Goal: Task Accomplishment & Management: Complete application form

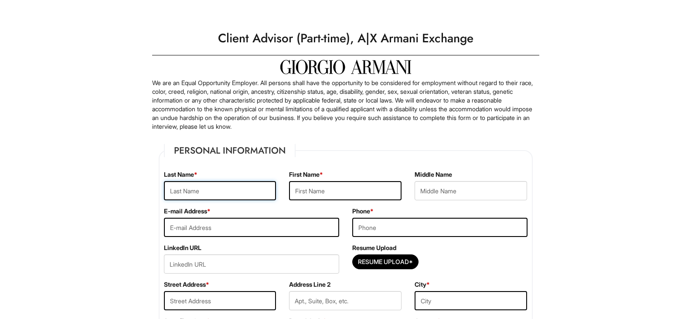
click at [243, 190] on input "text" at bounding box center [220, 190] width 112 height 19
type input "I"
type input "Ishiwata"
click at [377, 190] on input "text" at bounding box center [345, 190] width 112 height 19
type input "[PERSON_NAME]"
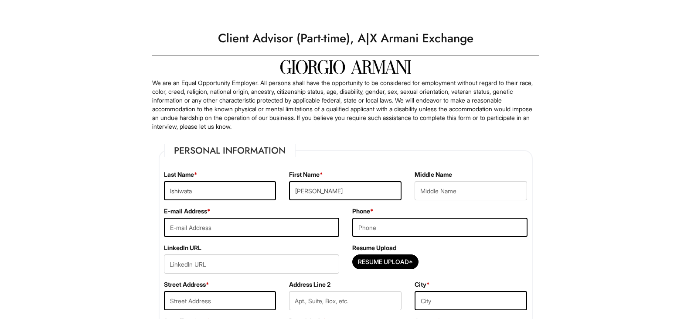
click at [323, 237] on div "E-mail Address *" at bounding box center [251, 225] width 188 height 37
click at [318, 228] on input "email" at bounding box center [251, 227] width 175 height 19
type input "ishiwata.alisa@gmail.com"
click at [378, 229] on input "tel" at bounding box center [439, 227] width 175 height 19
type input "3322279349"
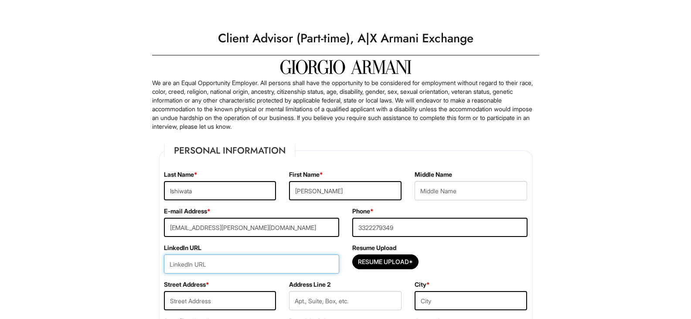
click at [315, 270] on input "url" at bounding box center [251, 263] width 175 height 19
paste input "https://www.linkedin.com/in/alisa-ishiwata/"
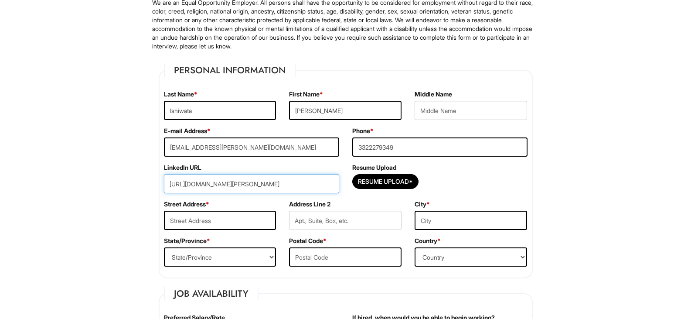
scroll to position [87, 0]
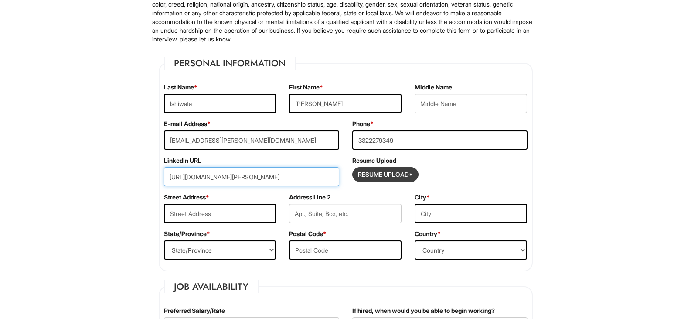
type input "https://www.linkedin.com/in/alisa-ishiwata/"
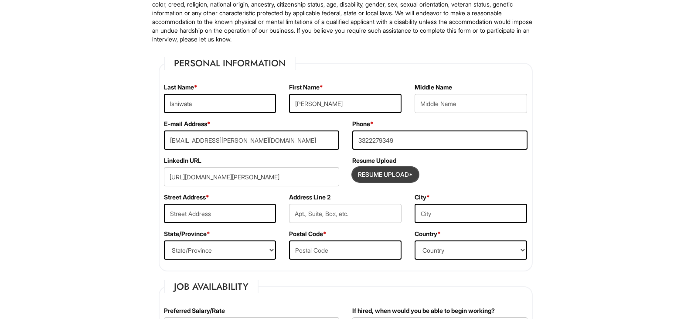
click at [379, 169] on input "Resume Upload*" at bounding box center [385, 174] width 65 height 14
type input "C:\fakepath\Ishiwata, Alisa Resume (Fashion).pdf"
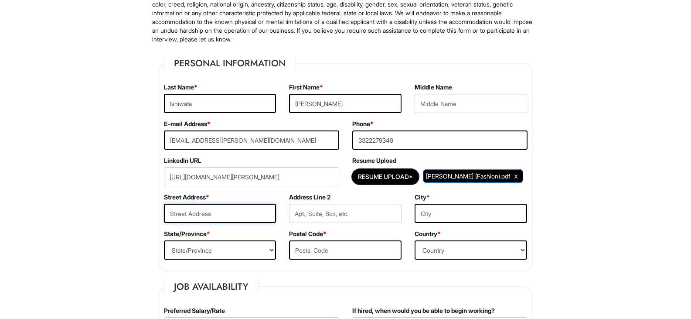
click at [232, 212] on input "text" at bounding box center [220, 213] width 112 height 19
type input "225 East 72nd Street"
click at [316, 206] on input "text" at bounding box center [345, 213] width 112 height 19
type input "Room 607"
click at [470, 210] on input "text" at bounding box center [471, 213] width 112 height 19
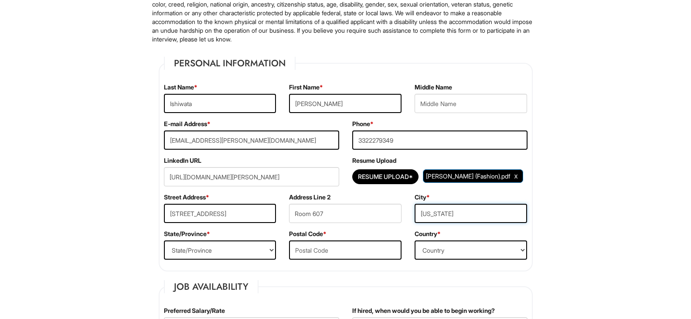
type input "New York"
click at [248, 254] on select "State/Province ALABAMA ALASKA ARIZONA ARKANSAS CALIFORNIA COLORADO CONNECTICUT …" at bounding box center [220, 249] width 112 height 19
select select "NY"
click at [164, 240] on select "State/Province ALABAMA ALASKA ARIZONA ARKANSAS CALIFORNIA COLORADO CONNECTICUT …" at bounding box center [220, 249] width 112 height 19
click at [344, 259] on input "text" at bounding box center [345, 249] width 112 height 19
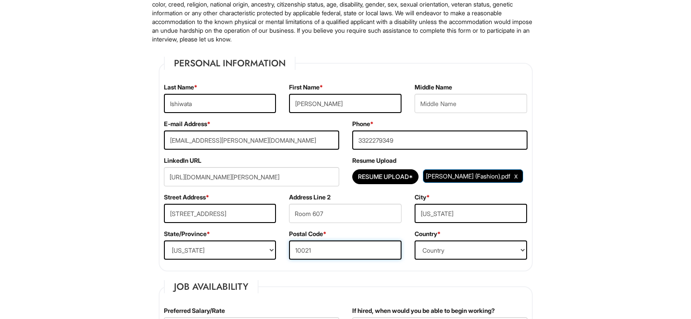
type input "10021"
click at [472, 253] on select "Country Afghanistan Albania Algeria American Samoa Andorra Angola Anguilla Anta…" at bounding box center [471, 249] width 112 height 19
select select "United States of America"
click at [415, 240] on select "Country Afghanistan Albania Algeria American Samoa Andorra Angola Anguilla Anta…" at bounding box center [471, 249] width 112 height 19
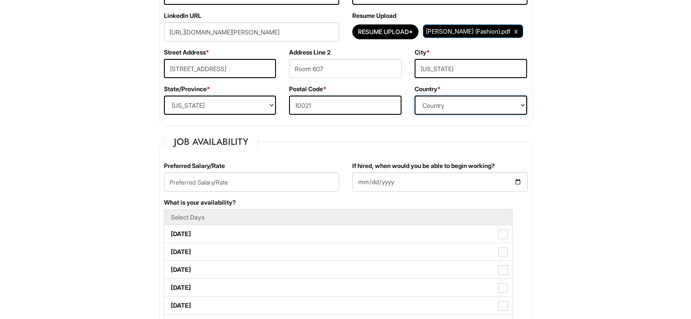
scroll to position [262, 0]
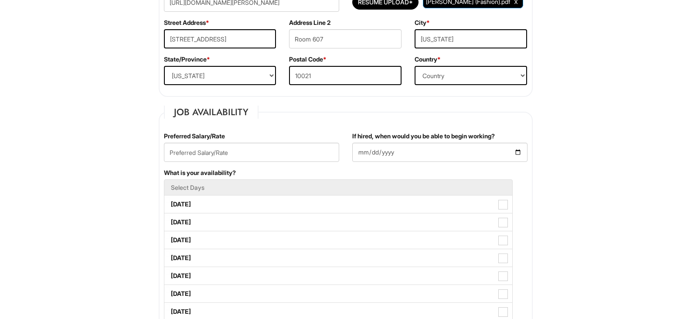
click at [269, 140] on div "Preferred Salary/Rate" at bounding box center [251, 150] width 188 height 37
click at [268, 147] on input "text" at bounding box center [251, 152] width 175 height 19
type input "$16.5/hr"
click at [470, 163] on div "If hired, when would you be able to begin working?" at bounding box center [440, 150] width 188 height 37
click at [489, 150] on input "If hired, when would you be able to begin working?" at bounding box center [439, 152] width 175 height 19
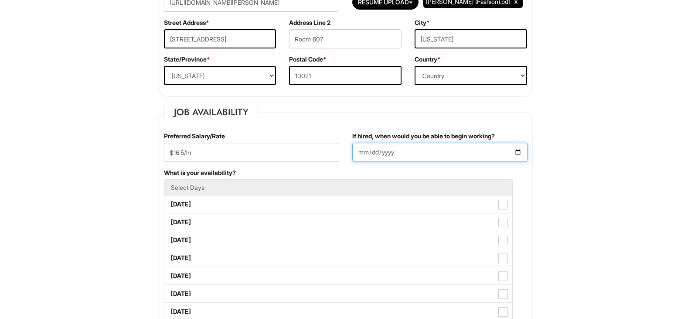
click at [520, 153] on input "If hired, when would you be able to begin working?" at bounding box center [439, 152] width 175 height 19
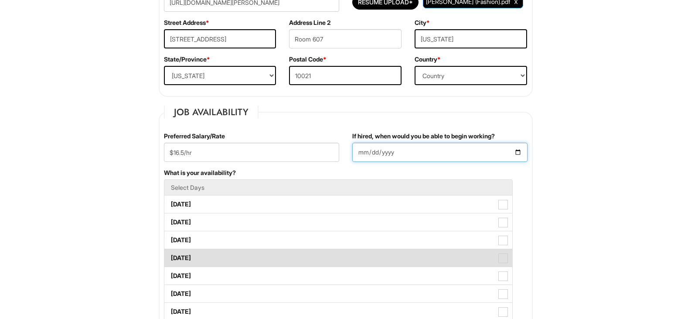
type input "2025-08-31"
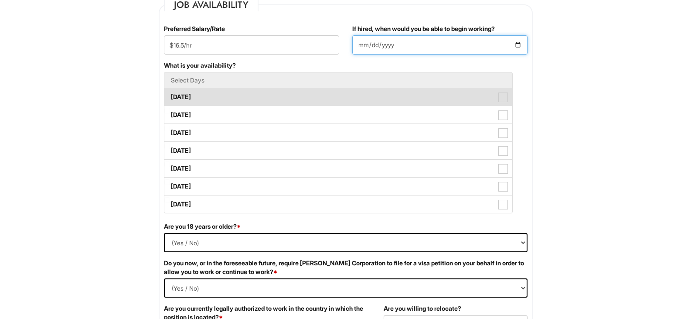
scroll to position [392, 0]
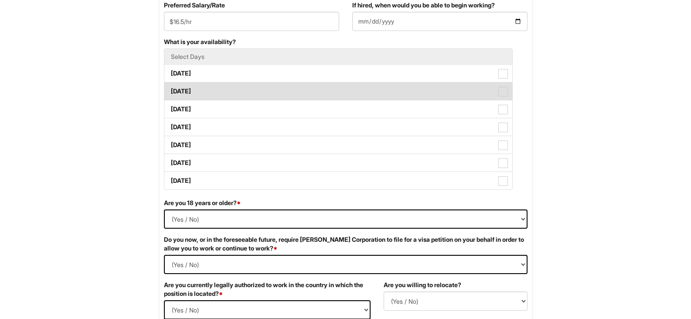
click at [275, 90] on label "Tuesday" at bounding box center [338, 90] width 348 height 17
click at [170, 90] on Available_Tuesday "Tuesday" at bounding box center [167, 87] width 6 height 6
checkbox Available_Tuesday "true"
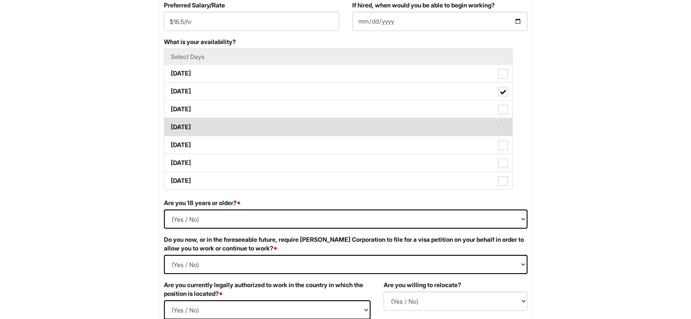
click at [261, 127] on label "Thursday" at bounding box center [338, 126] width 348 height 17
click at [170, 126] on Available_Thursday "Thursday" at bounding box center [167, 123] width 6 height 6
checkbox Available_Thursday "true"
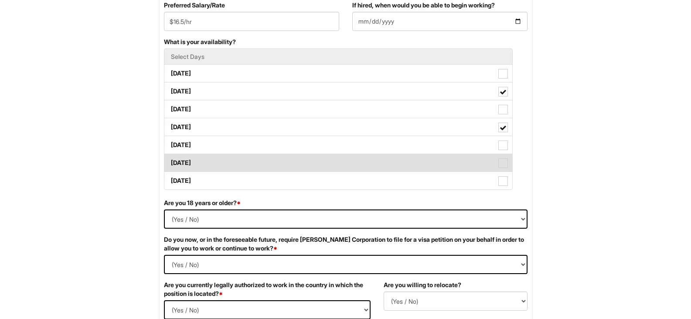
click at [254, 166] on label "Saturday" at bounding box center [338, 162] width 348 height 17
click at [170, 161] on Available_Saturday "Saturday" at bounding box center [167, 159] width 6 height 6
checkbox Available_Saturday "true"
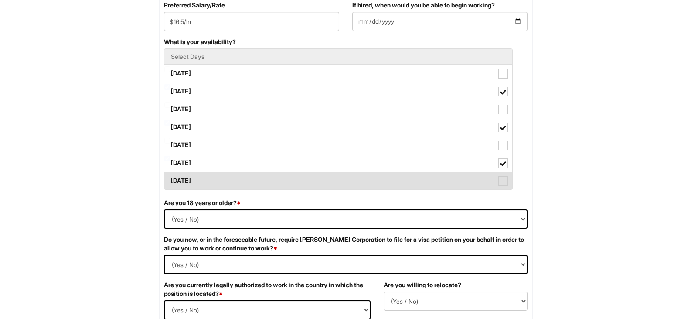
click at [248, 180] on label "Sunday" at bounding box center [338, 180] width 348 height 17
click at [170, 179] on Available_Sunday "Sunday" at bounding box center [167, 177] width 6 height 6
checkbox Available_Sunday "true"
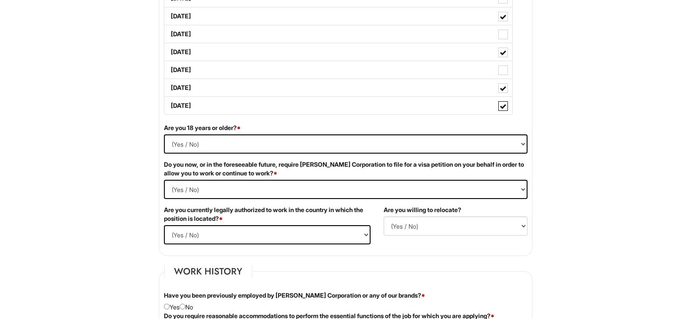
scroll to position [480, 0]
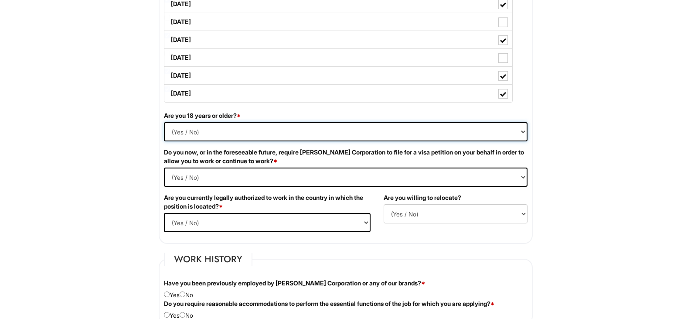
click at [242, 134] on select "(Yes / No) Yes No" at bounding box center [346, 131] width 364 height 19
select select "Yes"
click at [164, 122] on select "(Yes / No) Yes No" at bounding box center [346, 131] width 364 height 19
click at [230, 172] on Required "(Yes / No) Yes No" at bounding box center [346, 176] width 364 height 19
select Required "No"
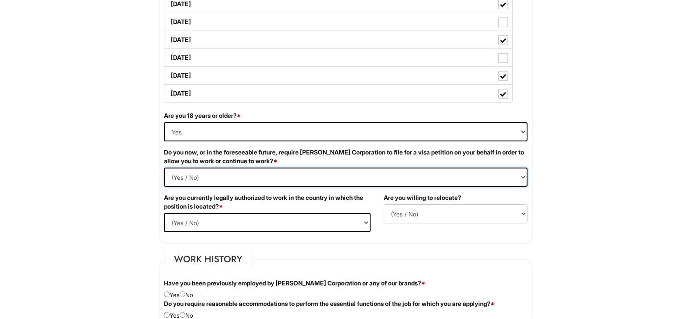
click at [164, 167] on Required "(Yes / No) Yes No" at bounding box center [346, 176] width 364 height 19
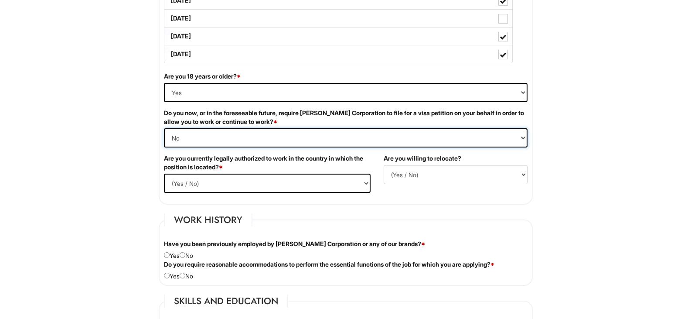
scroll to position [567, 0]
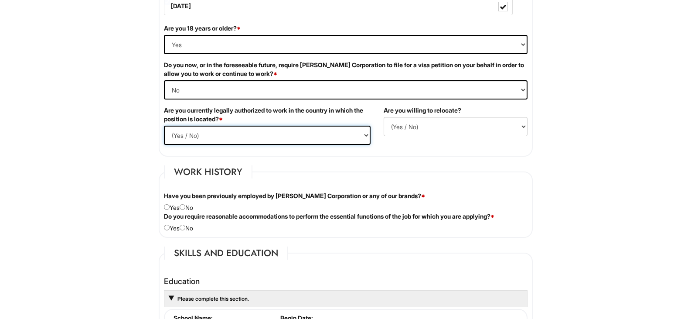
click at [245, 139] on select "(Yes / No) Yes No" at bounding box center [267, 135] width 207 height 19
select select "Yes"
click at [164, 126] on select "(Yes / No) Yes No" at bounding box center [267, 135] width 207 height 19
click at [447, 132] on select "(Yes / No) No Yes" at bounding box center [456, 126] width 144 height 19
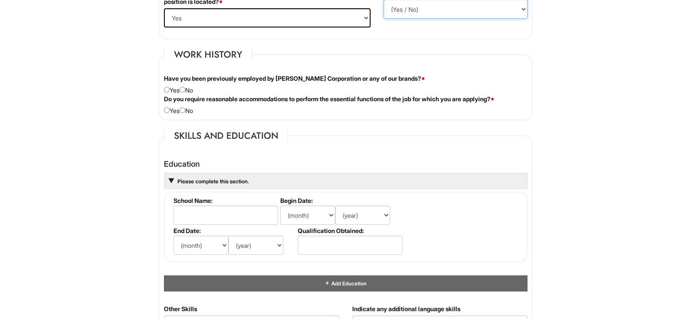
scroll to position [698, 0]
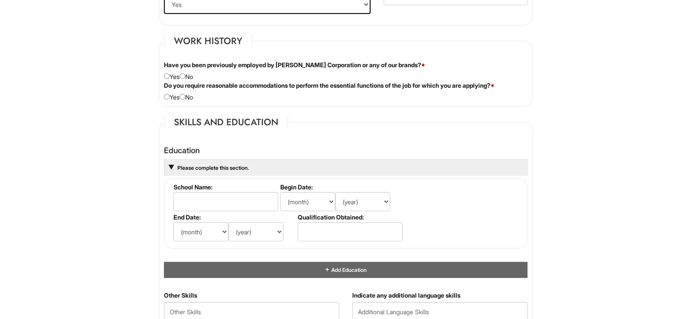
click at [185, 80] on div "Have you been previously employed by Giorgio Armani Corporation or any of our b…" at bounding box center [345, 71] width 377 height 20
click at [185, 76] on input "radio" at bounding box center [183, 76] width 6 height 6
radio input "true"
click at [190, 95] on div "Do you require reasonable accommodations to perform the essential functions of …" at bounding box center [345, 91] width 377 height 20
click at [185, 94] on input "radio" at bounding box center [183, 97] width 6 height 6
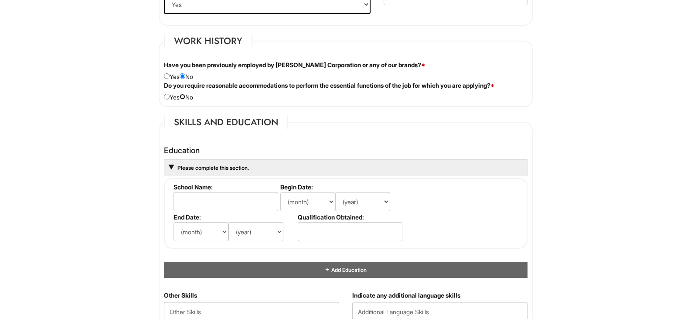
radio input "true"
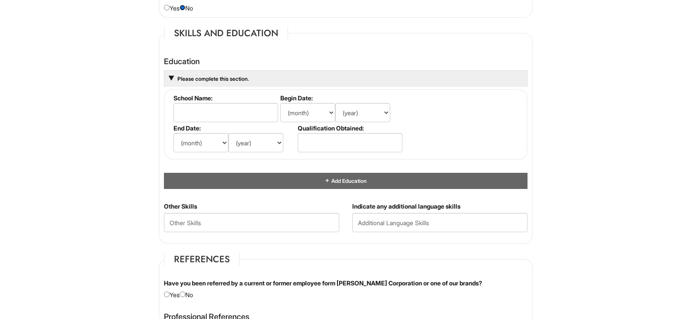
scroll to position [828, 0]
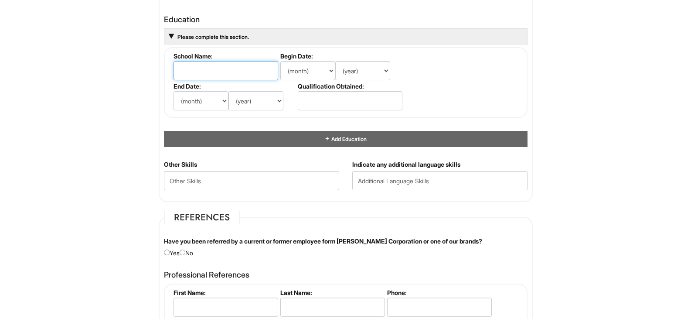
click at [206, 65] on input "text" at bounding box center [226, 70] width 105 height 19
type input "Baruch College"
click at [312, 58] on label "Begin Date:" at bounding box center [340, 55] width 121 height 7
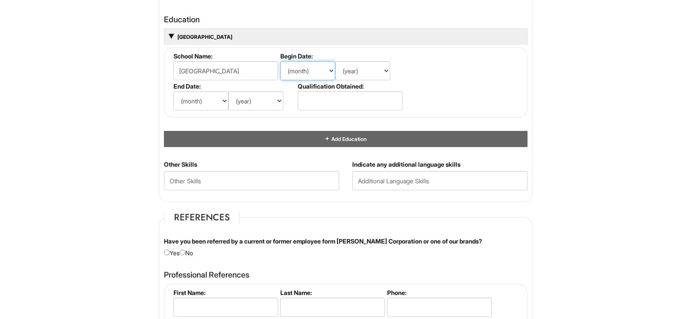
click at [312, 68] on select "(month) Jan Feb Mar Apr May Jun Jul Aug Sep Oct Nov Dec" at bounding box center [307, 70] width 55 height 19
select select "1"
click at [280, 61] on select "(month) Jan Feb Mar Apr May Jun Jul Aug Sep Oct Nov Dec" at bounding box center [307, 70] width 55 height 19
click at [357, 69] on select "(year) 2029 2028 2027 2026 2025 2024 2023 2022 2021 2020 2019 2018 2017 2016 20…" at bounding box center [362, 70] width 55 height 19
select select "2024"
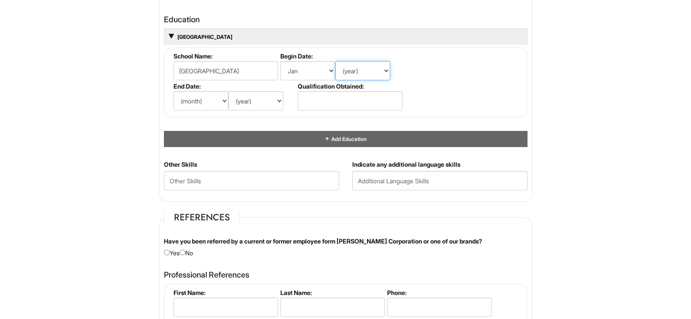
click at [335, 61] on select "(year) 2029 2028 2027 2026 2025 2024 2023 2022 2021 2020 2019 2018 2017 2016 20…" at bounding box center [362, 70] width 55 height 19
click at [481, 76] on fieldset "School Name: Baruch College Begin Date: (month) Jan Feb Mar Apr May Jun Jul Aug…" at bounding box center [346, 82] width 364 height 71
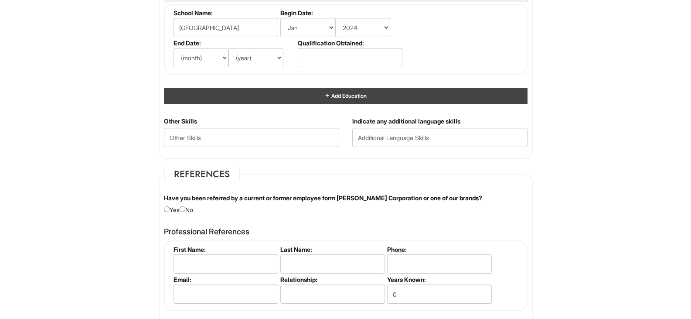
scroll to position [872, 0]
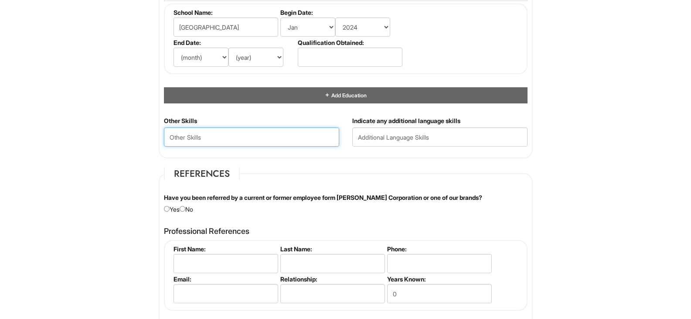
click at [307, 141] on Skills "text" at bounding box center [251, 136] width 175 height 19
type Skills "Fashion styling, Social media, Digital marketing,"
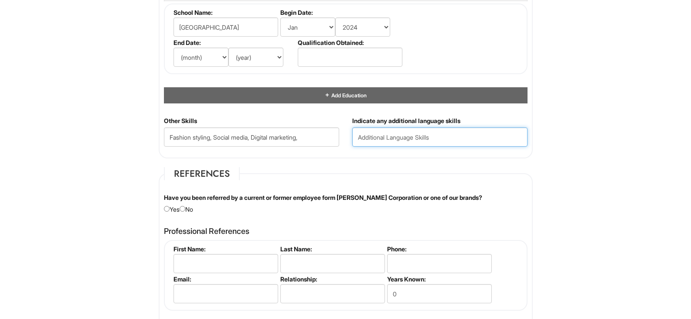
click at [379, 131] on input "text" at bounding box center [439, 136] width 175 height 19
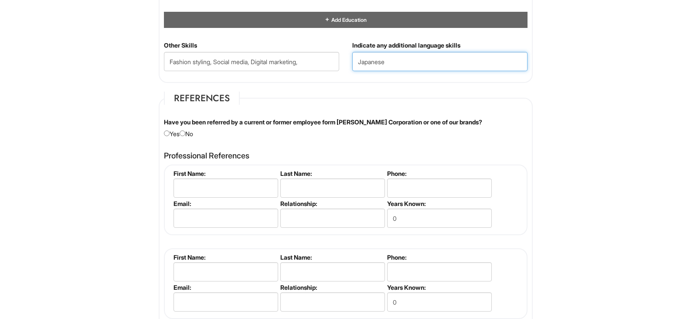
scroll to position [959, 0]
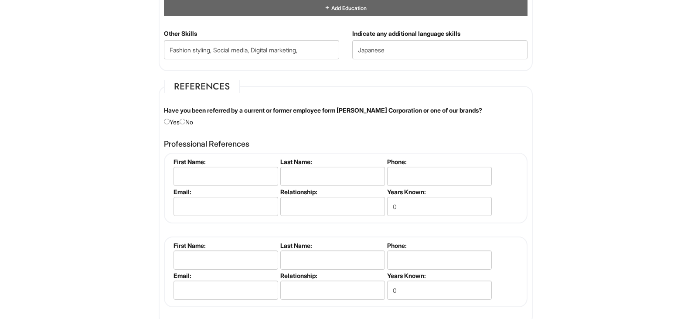
click at [427, 54] on input "Japanese" at bounding box center [439, 49] width 175 height 19
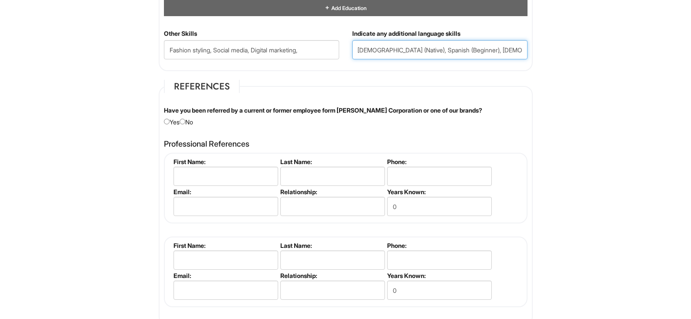
scroll to position [0, 3]
type input "Japanese (Native), Spanish (Beginner), French (Beginner)"
click at [190, 121] on div "Have you been referred by a current or former employee form Giorgio Armani Corp…" at bounding box center [345, 116] width 377 height 20
click at [184, 123] on input "radio" at bounding box center [183, 122] width 6 height 6
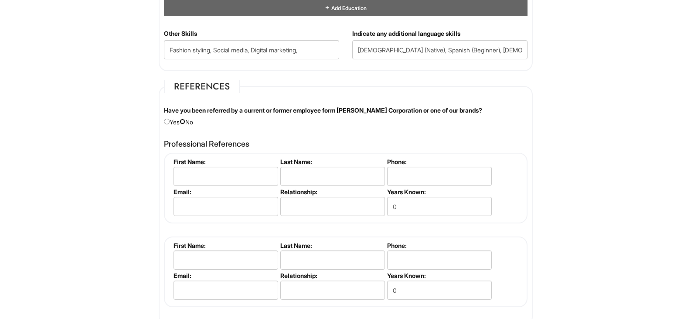
radio input "true"
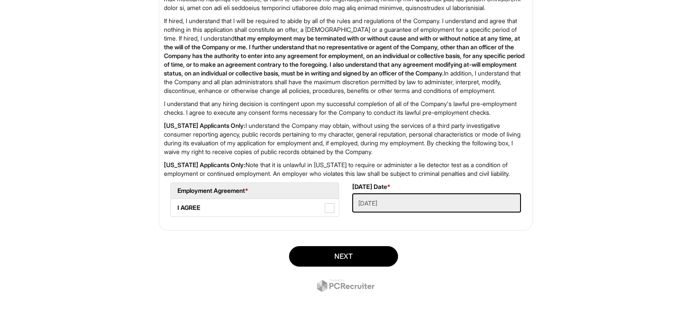
scroll to position [1419, 0]
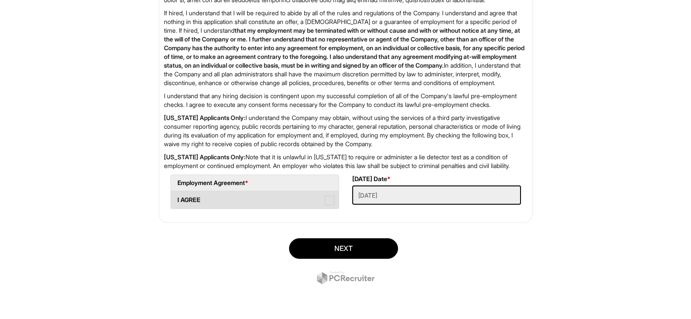
click at [333, 201] on span at bounding box center [330, 200] width 10 height 10
click at [177, 198] on AGREE "I AGREE" at bounding box center [174, 196] width 6 height 6
checkbox AGREE "true"
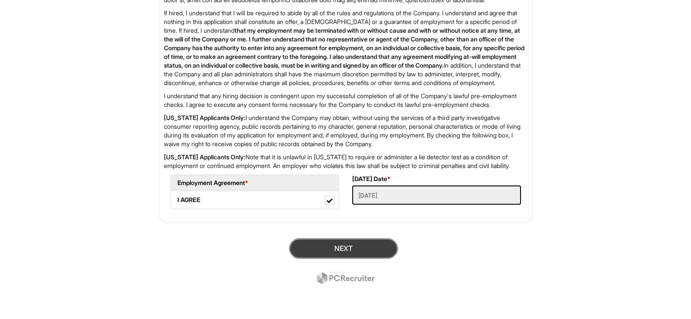
click at [349, 245] on button "Next" at bounding box center [343, 248] width 109 height 20
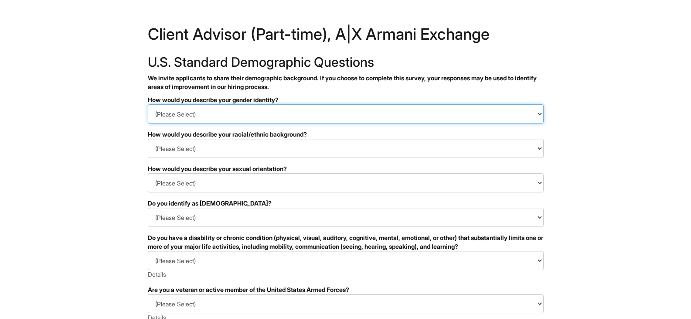
click at [263, 113] on select "(Please Select) Man Woman [DEMOGRAPHIC_DATA] I prefer to self-describe I don't …" at bounding box center [346, 113] width 396 height 19
select select "Woman"
click at [148, 104] on select "(Please Select) Man Woman [DEMOGRAPHIC_DATA] I prefer to self-describe I don't …" at bounding box center [346, 113] width 396 height 19
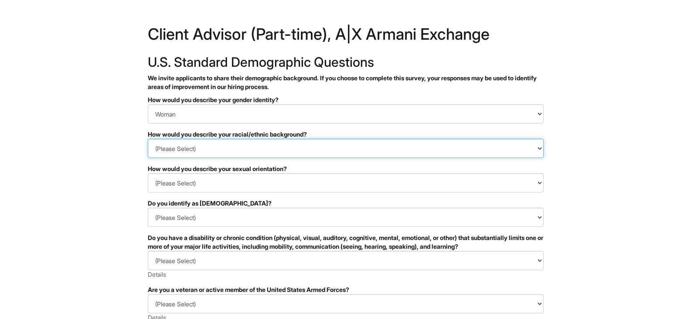
click at [240, 155] on select "(Please Select) [DEMOGRAPHIC_DATA] or of [DEMOGRAPHIC_DATA] descent [DEMOGRAPHI…" at bounding box center [346, 148] width 396 height 19
select select "East Asian"
click at [148, 139] on select "(Please Select) [DEMOGRAPHIC_DATA] or of [DEMOGRAPHIC_DATA] descent [DEMOGRAPHI…" at bounding box center [346, 148] width 396 height 19
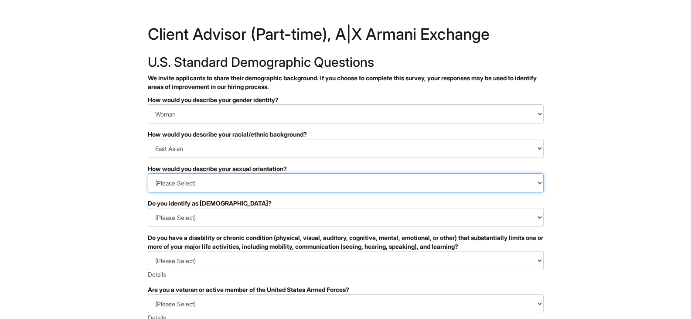
click at [235, 185] on select "(Please Select) [DEMOGRAPHIC_DATA] [DEMOGRAPHIC_DATA] and/or [DEMOGRAPHIC_DATA]…" at bounding box center [346, 182] width 396 height 19
select select "[DEMOGRAPHIC_DATA]"
click at [148, 173] on select "(Please Select) [DEMOGRAPHIC_DATA] [DEMOGRAPHIC_DATA] and/or [DEMOGRAPHIC_DATA]…" at bounding box center [346, 182] width 396 height 19
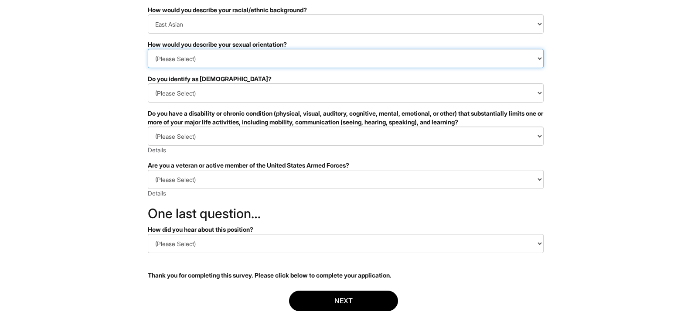
scroll to position [131, 0]
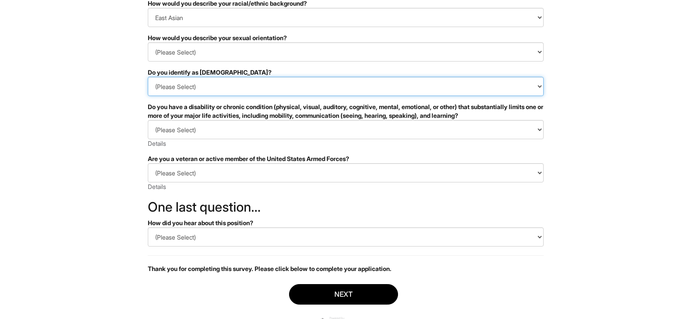
click at [212, 88] on select "(Please Select) Yes No I prefer to self-describe I don't wish to answer" at bounding box center [346, 86] width 396 height 19
select select "No"
click at [148, 77] on select "(Please Select) Yes No I prefer to self-describe I don't wish to answer" at bounding box center [346, 86] width 396 height 19
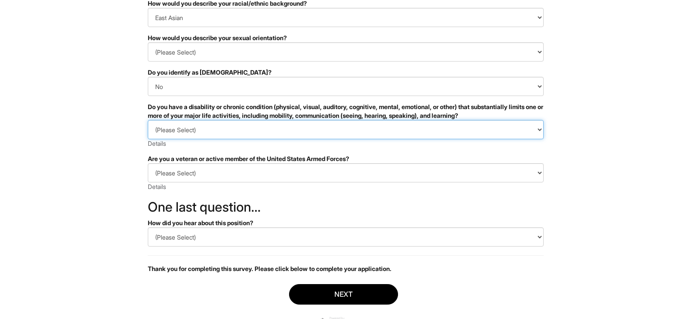
click at [210, 129] on select "(Please Select) YES, I HAVE A DISABILITY (or previously had a disability) NO, I…" at bounding box center [346, 129] width 396 height 19
select select "YES, I HAVE A DISABILITY (or previously had a disability)"
click at [148, 120] on select "(Please Select) YES, I HAVE A DISABILITY (or previously had a disability) NO, I…" at bounding box center [346, 129] width 396 height 19
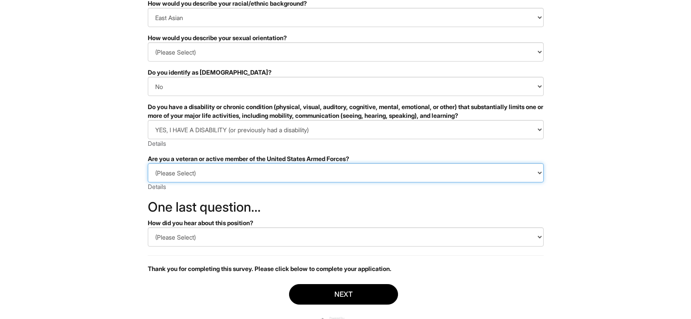
click at [203, 179] on select "(Please Select) I IDENTIFY AS ONE OR MORE OF THE CLASSIFICATIONS OF PROTECTED V…" at bounding box center [346, 172] width 396 height 19
select select "I AM NOT A PROTECTED VETERAN"
click at [148, 163] on select "(Please Select) I IDENTIFY AS ONE OR MORE OF THE CLASSIFICATIONS OF PROTECTED V…" at bounding box center [346, 172] width 396 height 19
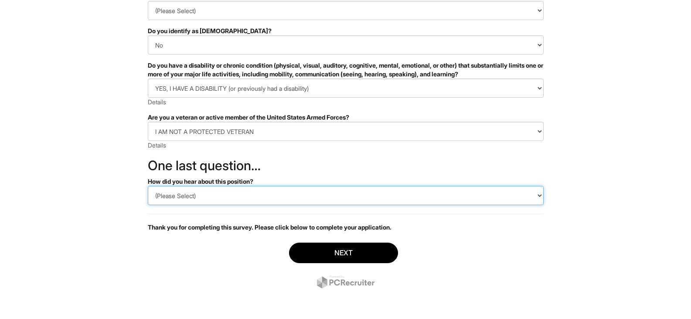
click at [221, 200] on select "(Please Select) CareerBuilder Indeed LinkedIn Monster Referral Other" at bounding box center [346, 195] width 396 height 19
select select "LinkedIn"
click at [148, 186] on select "(Please Select) CareerBuilder Indeed LinkedIn Monster Referral Other" at bounding box center [346, 195] width 396 height 19
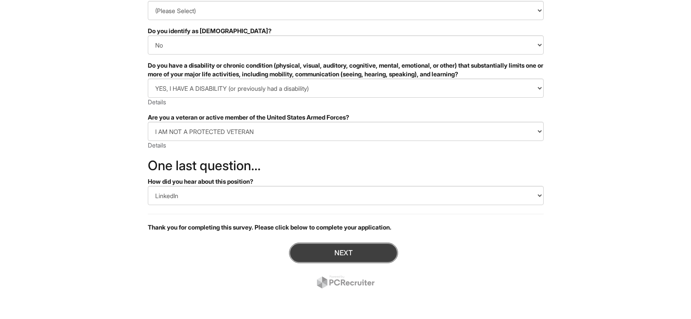
click at [338, 248] on button "Next" at bounding box center [343, 252] width 109 height 20
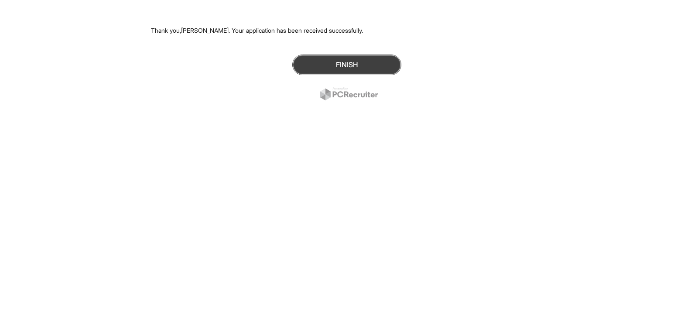
click at [334, 69] on button "Finish" at bounding box center [346, 64] width 109 height 20
